Goal: Find specific page/section: Find specific page/section

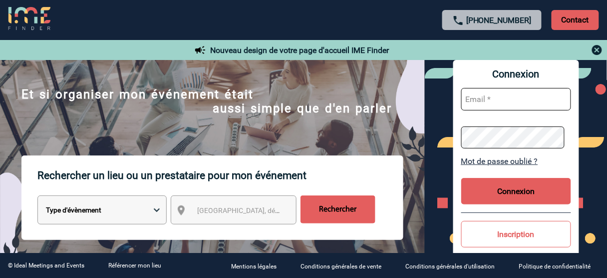
scroll to position [160, 0]
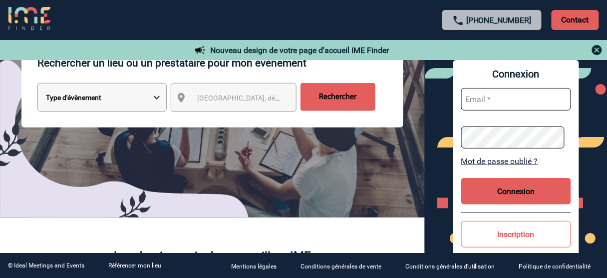
click at [219, 88] on div "Ville, département, région..." at bounding box center [234, 97] width 126 height 29
click at [322, 102] on input "Rechercher" at bounding box center [338, 97] width 75 height 28
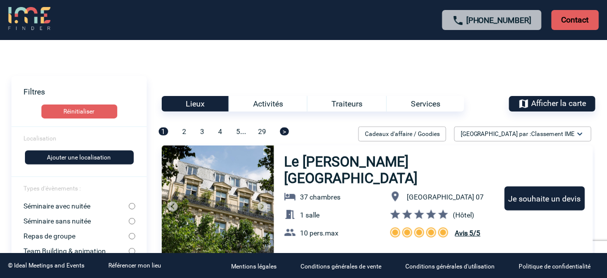
click at [520, 106] on img at bounding box center [524, 103] width 11 height 11
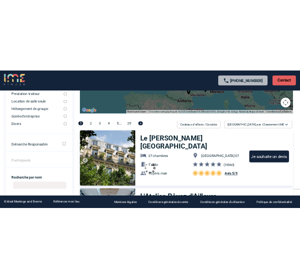
scroll to position [240, 0]
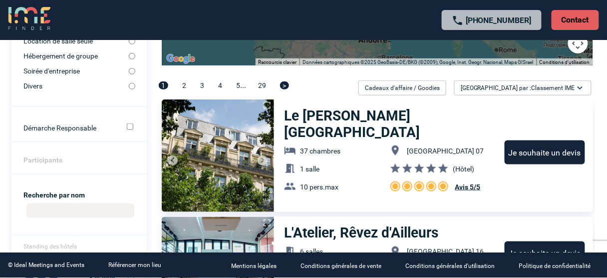
click at [225, 125] on img at bounding box center [218, 155] width 112 height 112
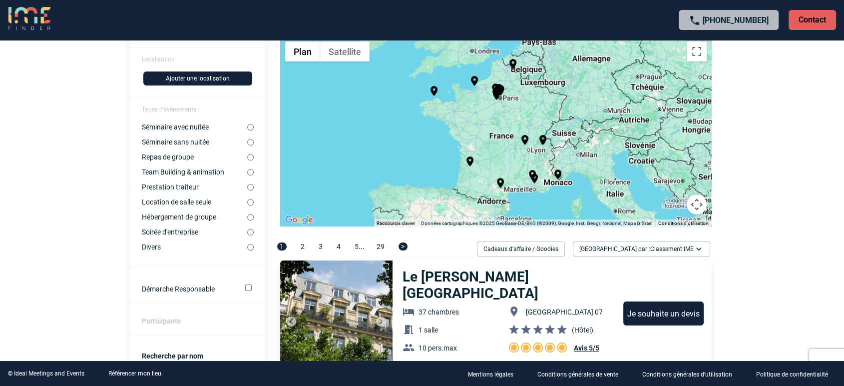
scroll to position [95, 0]
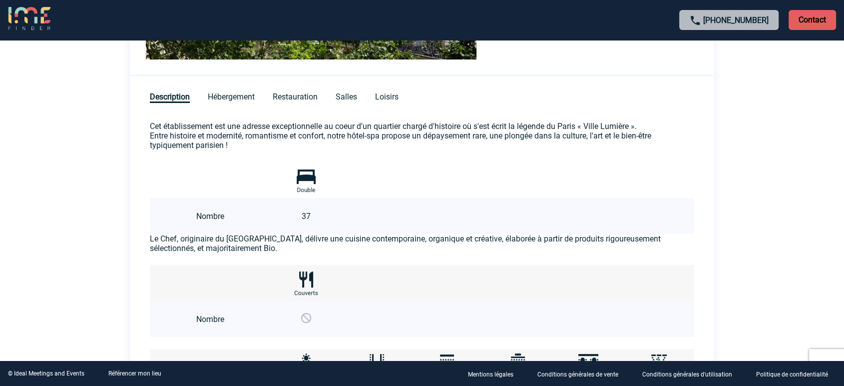
scroll to position [437, 0]
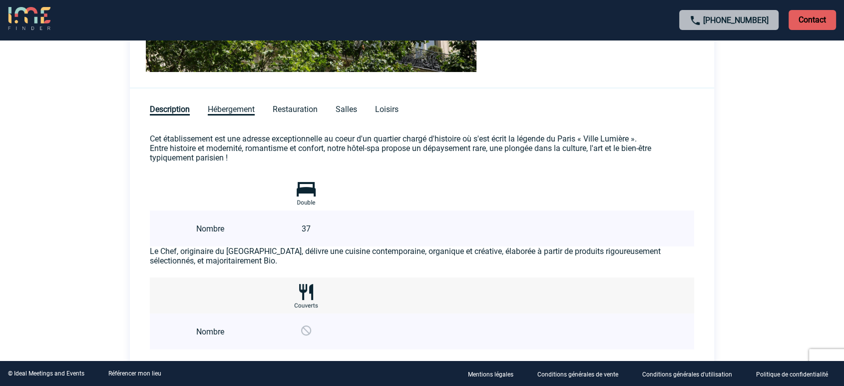
click at [247, 108] on span "Hébergement" at bounding box center [231, 109] width 47 height 11
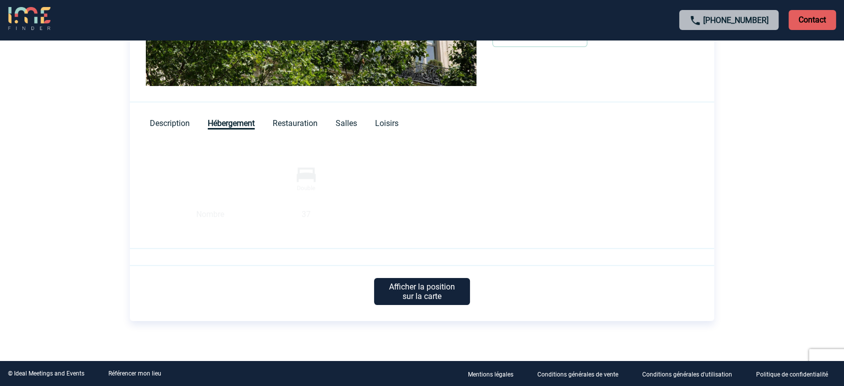
scroll to position [424, 0]
click at [293, 121] on span "Restauration" at bounding box center [295, 123] width 45 height 11
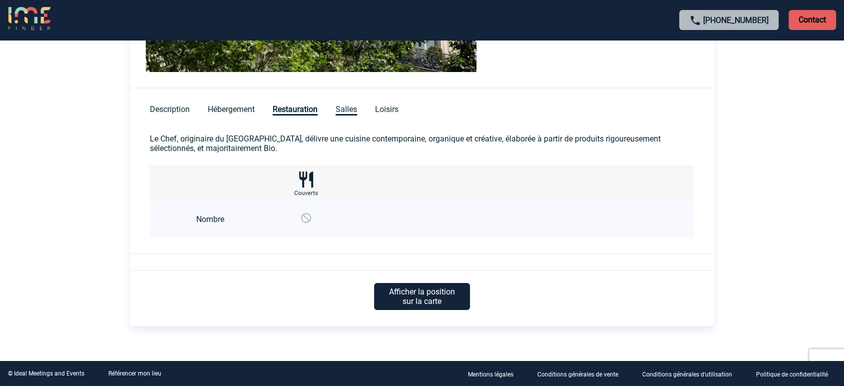
click at [352, 109] on span "Salles" at bounding box center [346, 109] width 21 height 11
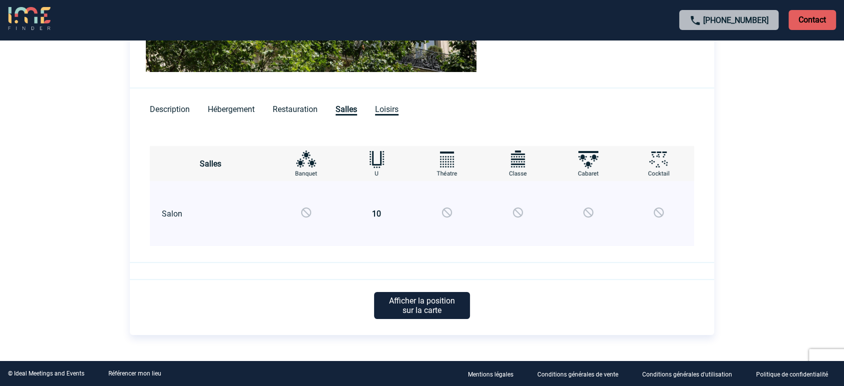
click at [386, 105] on span "Loisirs" at bounding box center [386, 109] width 23 height 11
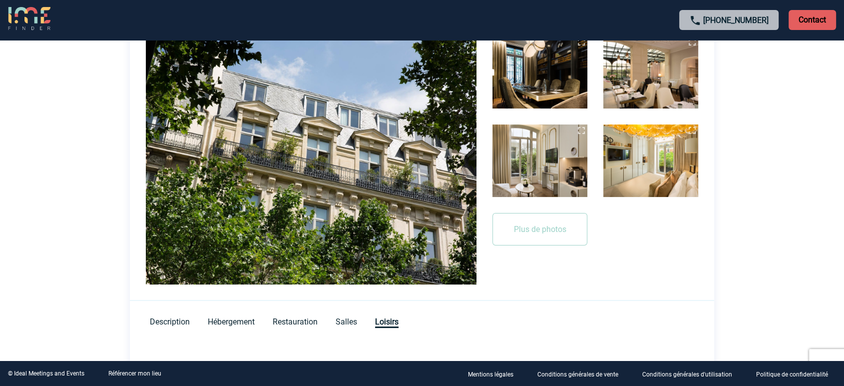
scroll to position [3, 0]
